Goal: Information Seeking & Learning: Learn about a topic

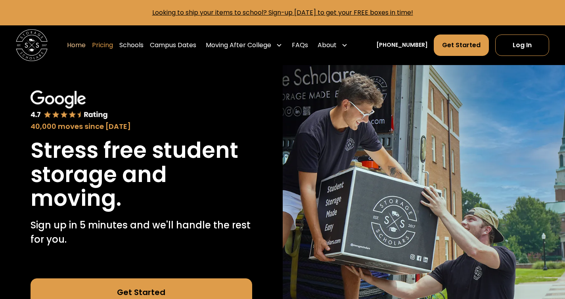
click at [108, 46] on link "Pricing" at bounding box center [102, 45] width 21 height 22
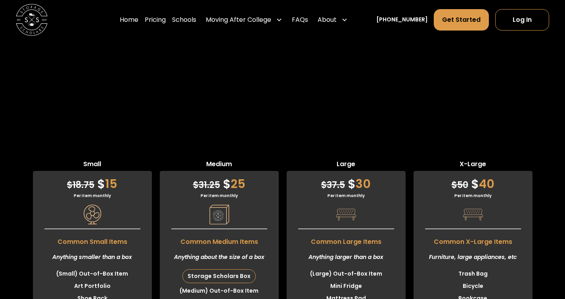
scroll to position [1964, 0]
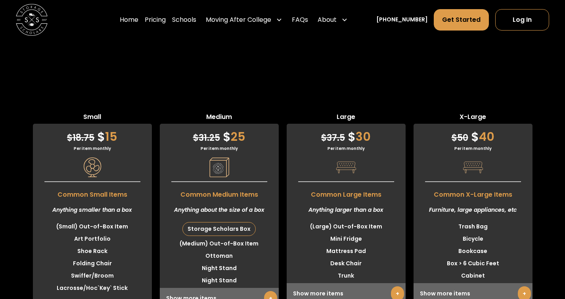
scroll to position [2017, 0]
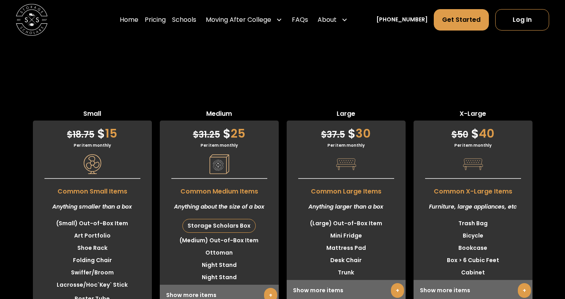
click at [271, 288] on link "+" at bounding box center [270, 295] width 13 height 15
click at [401, 280] on div "Show more items +" at bounding box center [346, 290] width 119 height 21
click at [398, 283] on link "+" at bounding box center [397, 290] width 13 height 15
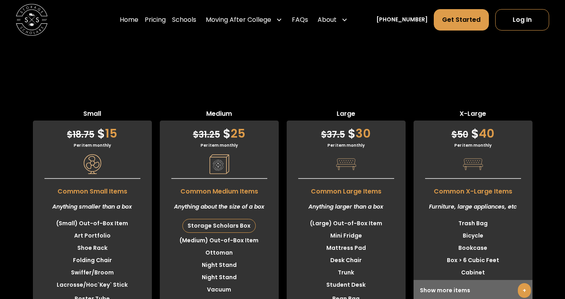
click at [529, 280] on div "Show more items +" at bounding box center [473, 290] width 119 height 21
click at [526, 283] on link "+" at bounding box center [524, 290] width 13 height 15
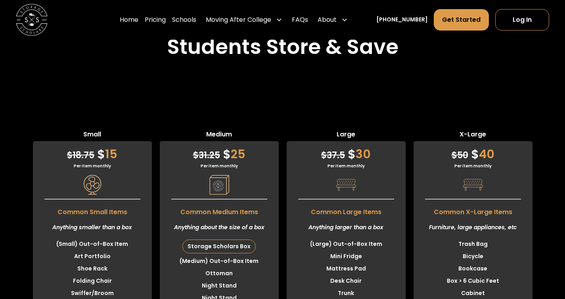
scroll to position [1996, 0]
click at [529, 29] on link "Log In" at bounding box center [522, 19] width 54 height 21
